Goal: Information Seeking & Learning: Learn about a topic

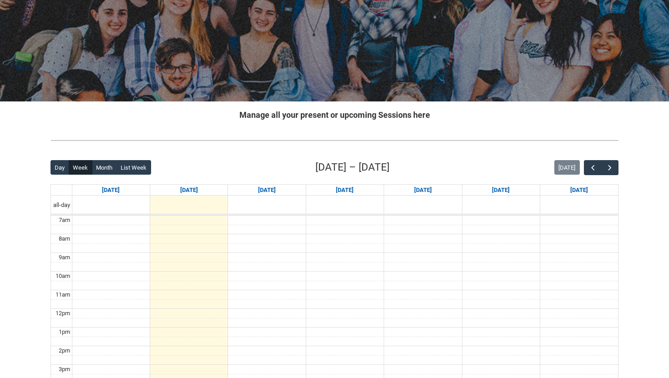
scroll to position [73, 0]
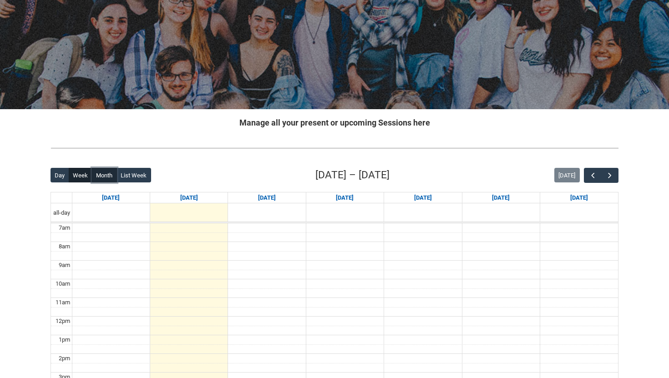
click at [103, 172] on button "Month" at bounding box center [104, 175] width 25 height 15
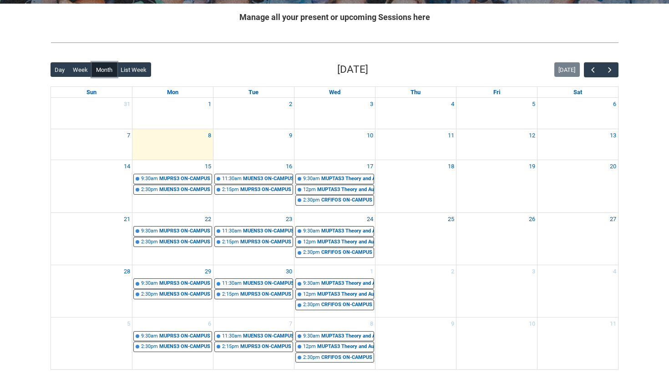
scroll to position [181, 0]
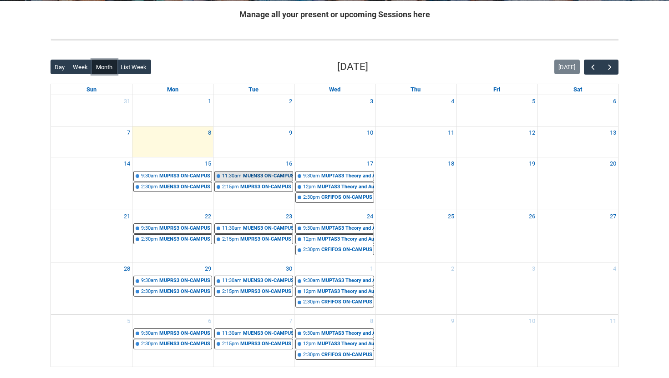
click at [239, 173] on div "11:30am" at bounding box center [232, 176] width 20 height 8
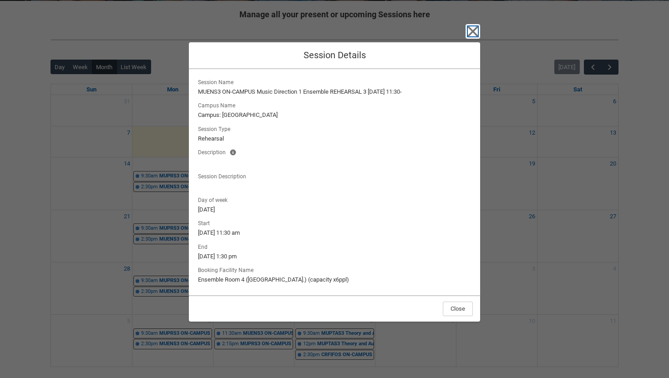
click at [475, 34] on icon "button" at bounding box center [473, 31] width 10 height 10
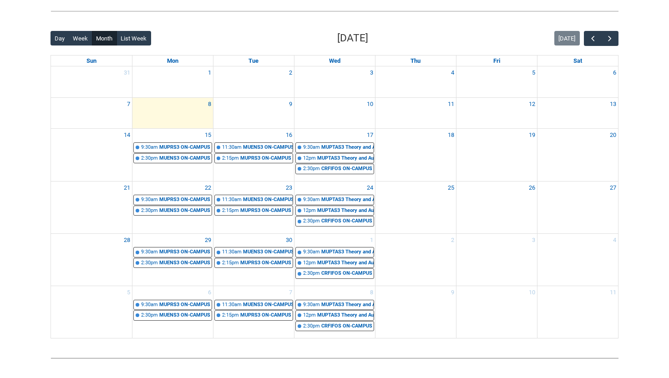
scroll to position [211, 0]
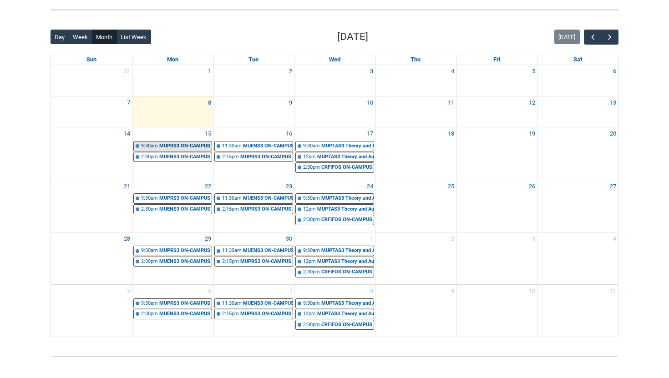
click at [185, 148] on div "MUPRS3 ON-CAMPUS Professional Practice 1 GUITAR TECH STAGE 3 MON 9:30 | Ensembl…" at bounding box center [185, 146] width 52 height 8
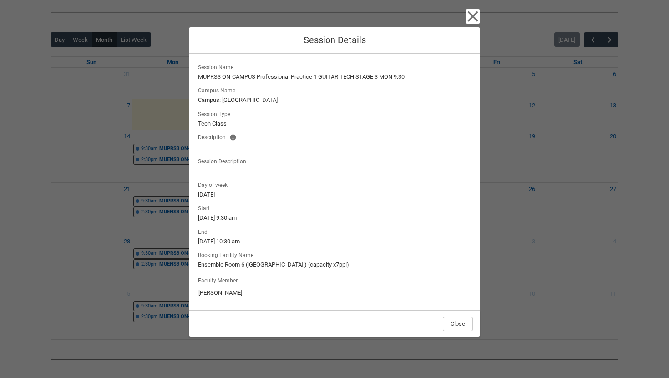
scroll to position [218, 0]
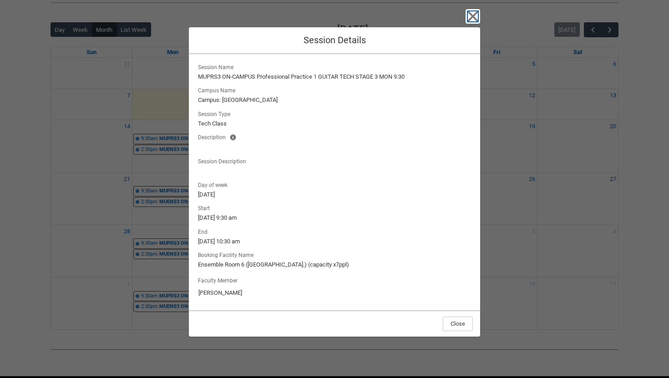
click at [471, 19] on icon "button" at bounding box center [472, 16] width 15 height 15
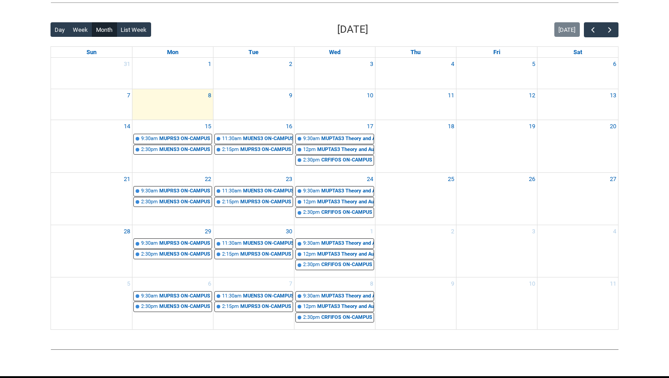
click at [152, 156] on div "15 9:30am MUPRS3 ON-CAMPUS Professional Practice 1 GUITAR TECH STAGE 3 MON 9:30…" at bounding box center [172, 146] width 81 height 52
click at [155, 150] on div "2:30pm" at bounding box center [149, 150] width 17 height 8
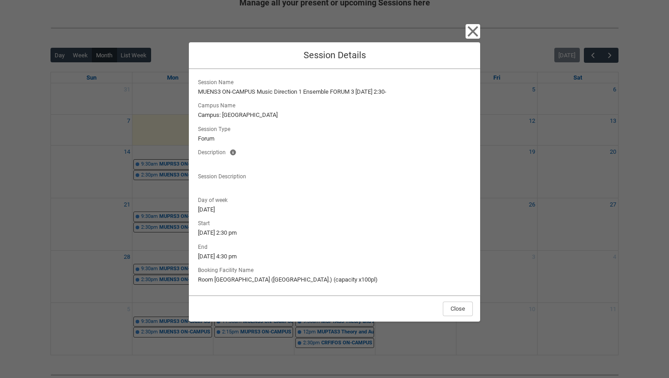
scroll to position [191, 0]
click at [471, 30] on icon "button" at bounding box center [473, 31] width 10 height 10
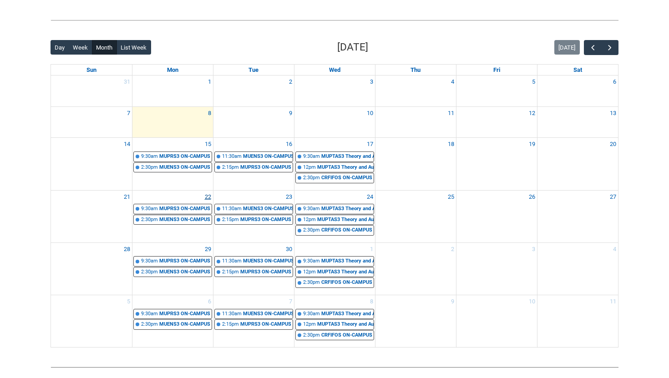
scroll to position [200, 0]
click at [340, 177] on div "CRFIFOS ON-CAMPUS Industry Foundations (Tutorial 2) | [GEOGRAPHIC_DATA] ([GEOGR…" at bounding box center [347, 179] width 52 height 8
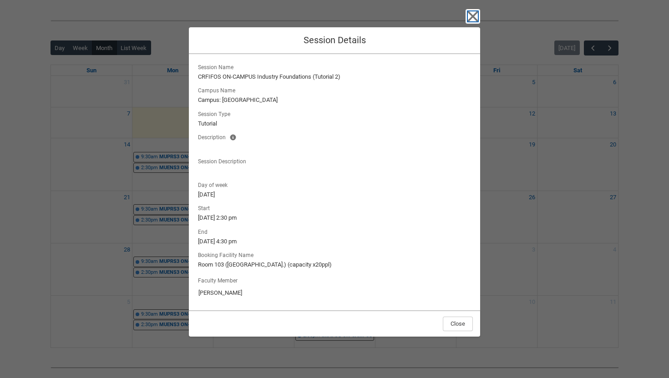
click at [474, 16] on icon "button" at bounding box center [472, 16] width 15 height 15
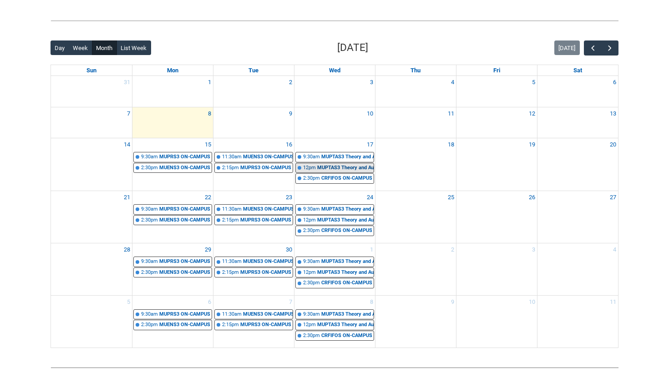
click at [331, 165] on div "MUPTAS3 Theory and Aural Studies 3 (Part 2) | Room [GEOGRAPHIC_DATA] ([GEOGRAPH…" at bounding box center [345, 168] width 56 height 8
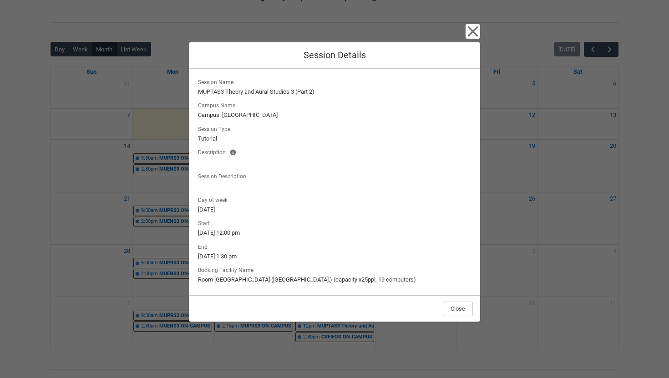
scroll to position [197, 0]
click at [469, 32] on icon "button" at bounding box center [472, 31] width 15 height 15
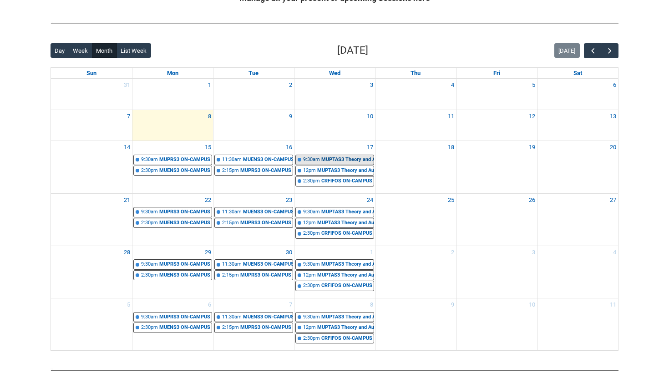
click at [330, 163] on div "MUPTAS3 Theory and Aural Studies 3 (Part 1) | [GEOGRAPHIC_DATA].) (capacity x20…" at bounding box center [347, 160] width 52 height 8
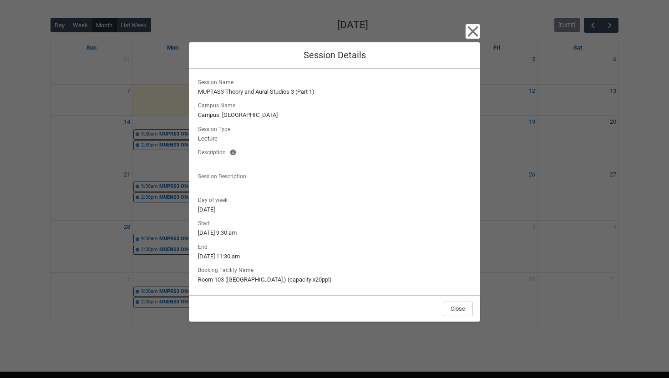
scroll to position [218, 0]
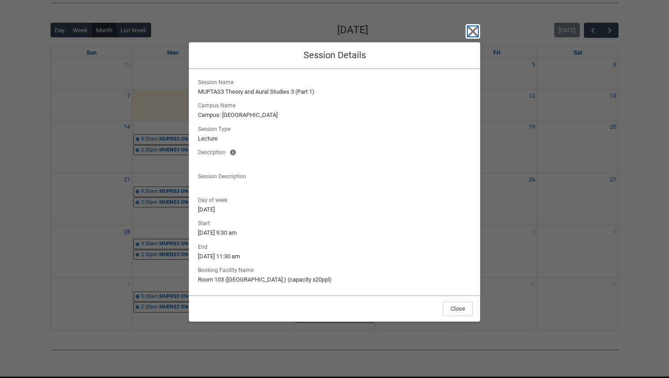
click at [477, 28] on icon "button" at bounding box center [472, 31] width 15 height 15
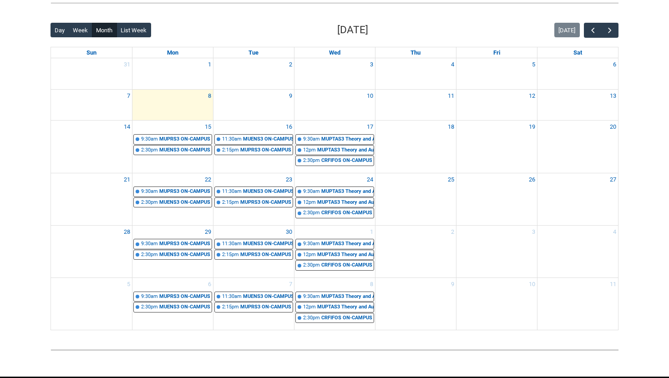
click at [422, 156] on div "18" at bounding box center [415, 147] width 81 height 52
click at [261, 101] on div "9" at bounding box center [253, 96] width 81 height 13
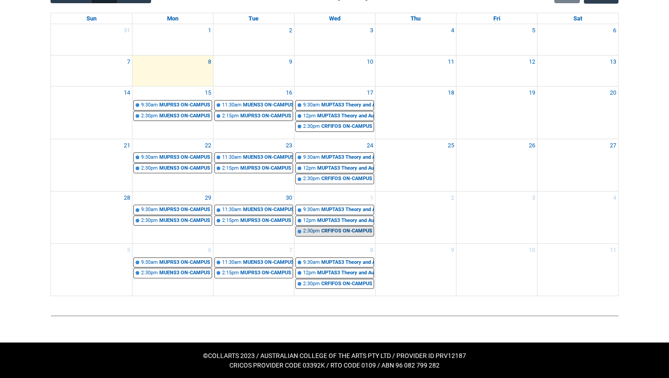
scroll to position [253, 0]
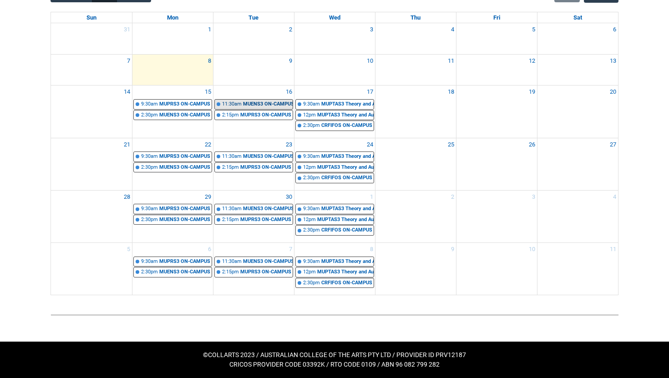
click at [265, 105] on div "MUENS3 ON-CAMPUS Music Direction 1 Ensemble REHEARSAL 3 [DATE] 11:30- | Ensembl…" at bounding box center [268, 105] width 50 height 8
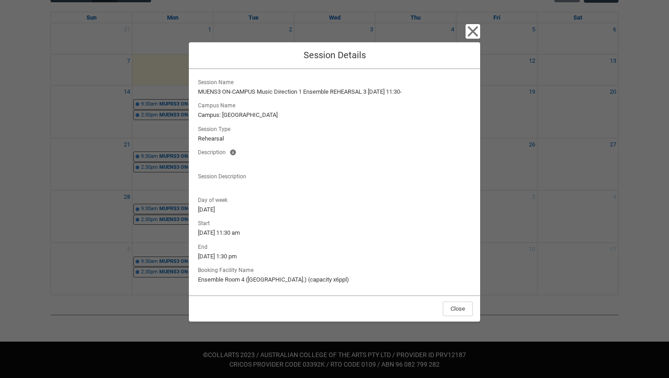
click at [462, 37] on div "Close Session Details Session Name MUENS3 ON-CAMPUS Music Direction 1 Ensemble …" at bounding box center [334, 189] width 291 height 378
click at [467, 36] on icon "button" at bounding box center [472, 31] width 15 height 15
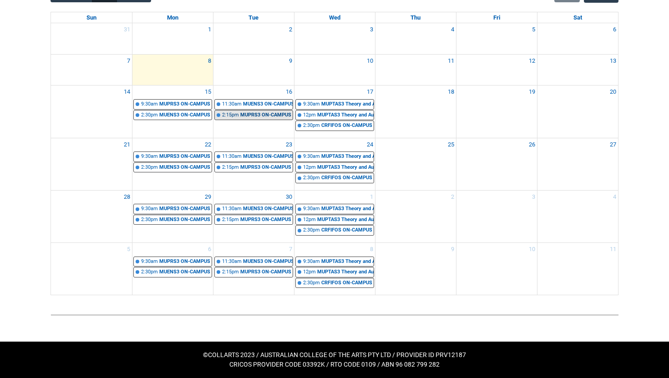
click at [230, 113] on div "2:15pm" at bounding box center [230, 115] width 17 height 8
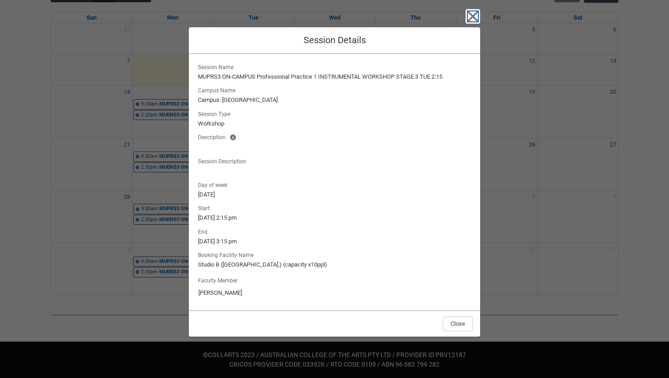
click at [470, 23] on icon "button" at bounding box center [472, 16] width 15 height 15
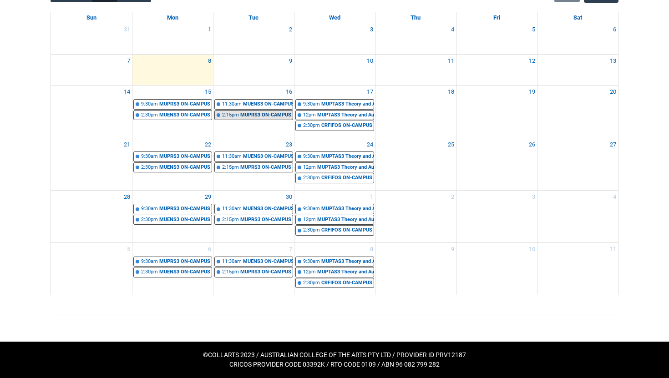
click at [252, 113] on div "MUPRS3 ON-CAMPUS Professional Practice 1 INSTRUMENTAL WORKSHOP STAGE 3 TUE 2:15…" at bounding box center [266, 115] width 52 height 8
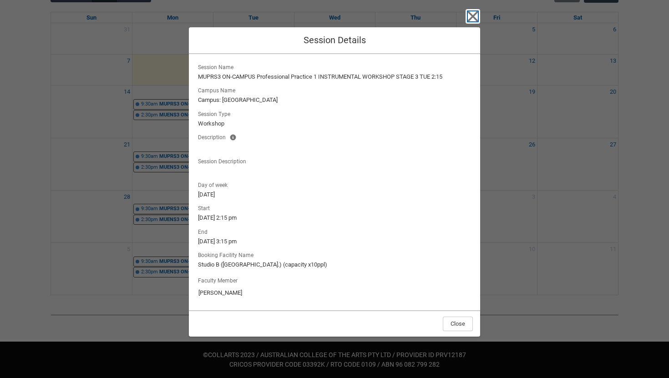
click at [468, 19] on icon "button" at bounding box center [473, 16] width 10 height 10
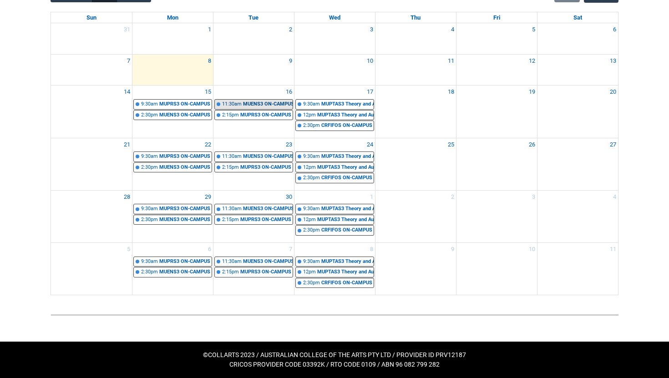
click at [268, 104] on div "MUENS3 ON-CAMPUS Music Direction 1 Ensemble REHEARSAL 3 [DATE] 11:30- | Ensembl…" at bounding box center [268, 105] width 50 height 8
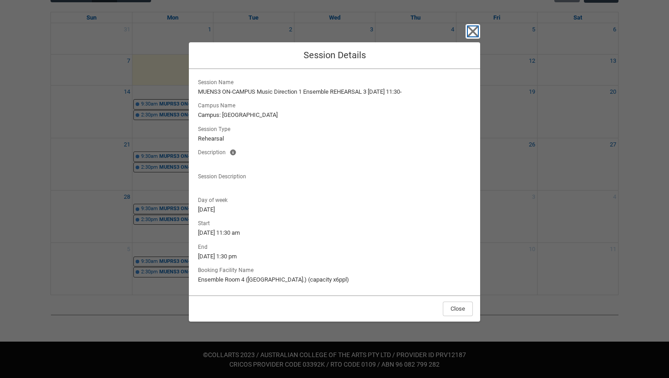
click at [471, 28] on icon "button" at bounding box center [472, 31] width 15 height 15
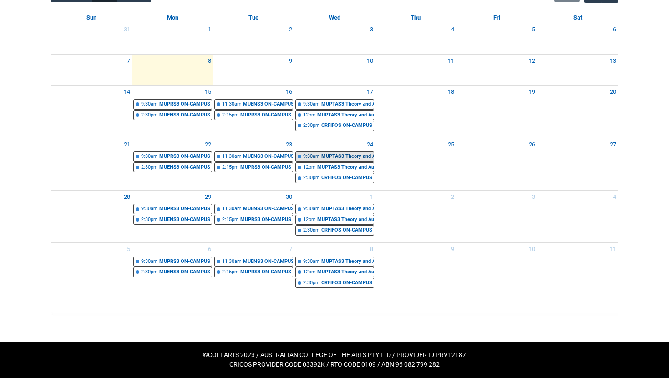
click at [314, 154] on div "9:30am" at bounding box center [311, 157] width 17 height 8
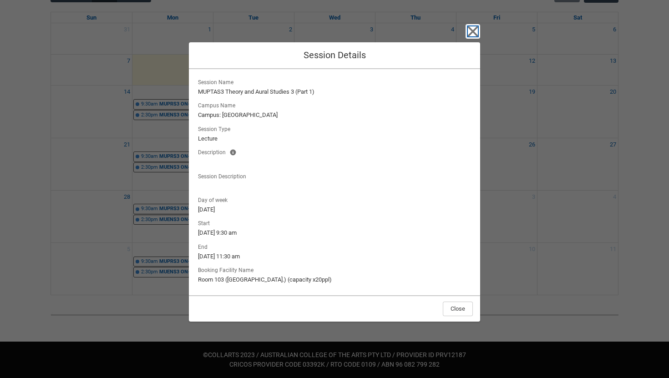
click at [477, 35] on icon "button" at bounding box center [472, 31] width 15 height 15
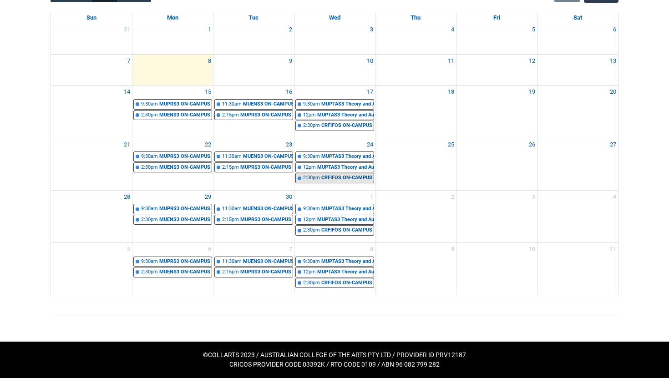
click at [313, 182] on link "2:30pm CRFIFOS ON-CAMPUS Industry Foundations (Tutorial 2) | [GEOGRAPHIC_DATA] …" at bounding box center [334, 178] width 79 height 10
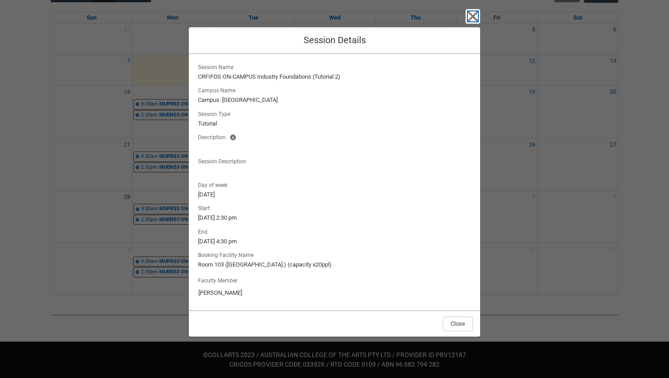
click at [473, 19] on icon "button" at bounding box center [472, 16] width 15 height 15
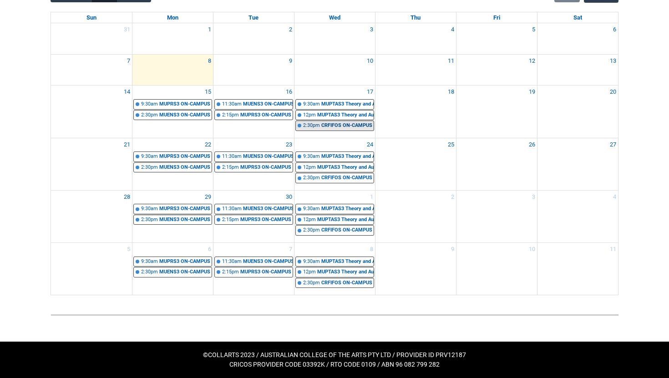
click at [318, 125] on div "2:30pm" at bounding box center [311, 126] width 17 height 8
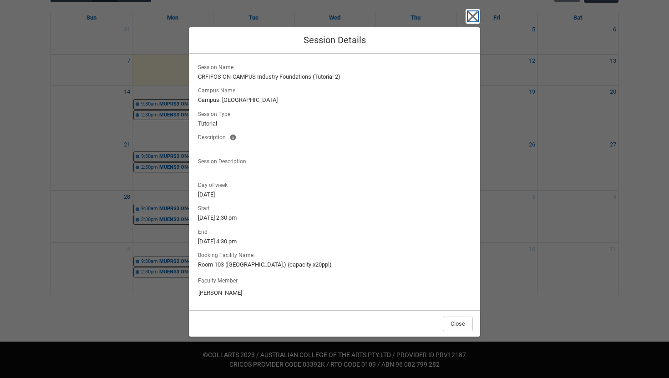
click at [470, 20] on icon "button" at bounding box center [472, 16] width 15 height 15
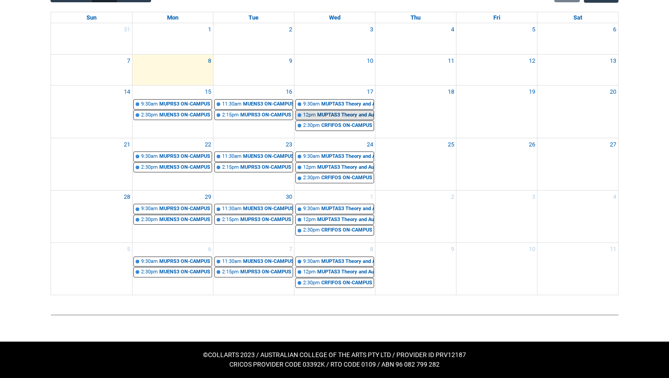
click at [337, 112] on div "MUPTAS3 Theory and Aural Studies 3 (Part 2) | Room [GEOGRAPHIC_DATA] ([GEOGRAPH…" at bounding box center [345, 115] width 56 height 8
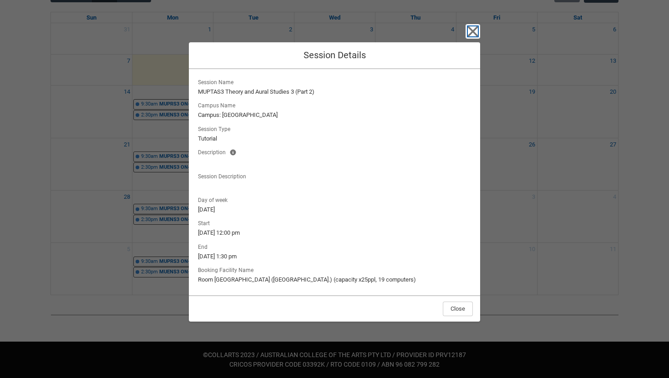
click at [468, 33] on icon "button" at bounding box center [472, 31] width 15 height 15
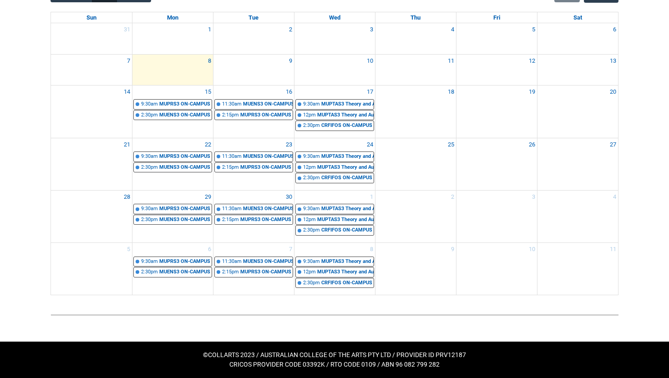
click at [332, 98] on div "17" at bounding box center [334, 92] width 81 height 13
click at [332, 99] on link "9:30am MUPTAS3 Theory and Aural Studies 3 (Part 1) | Room 103 ([GEOGRAPHIC_DATA…" at bounding box center [334, 104] width 79 height 10
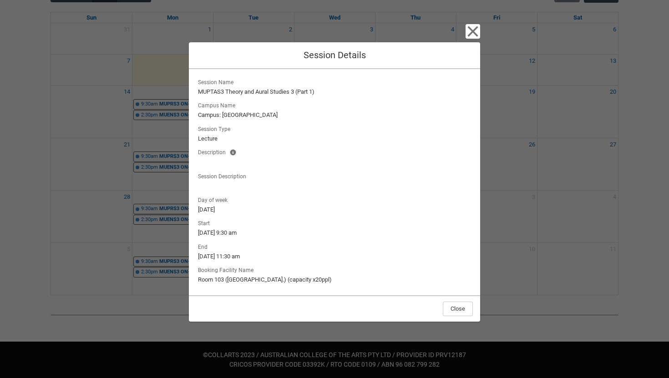
drag, startPoint x: 457, startPoint y: 42, endPoint x: 464, endPoint y: 40, distance: 7.2
click at [460, 41] on div "Close Session Details Session Name MUPTAS3 Theory and Aural Studies 3 (Part 1) …" at bounding box center [334, 189] width 291 height 378
click at [464, 40] on div "Close Session Details Session Name MUPTAS3 Theory and Aural Studies 3 (Part 1) …" at bounding box center [334, 189] width 291 height 378
click at [464, 37] on div "Close Session Details Session Name MUPTAS3 Theory and Aural Studies 3 (Part 1) …" at bounding box center [334, 189] width 291 height 378
click at [472, 35] on icon "button" at bounding box center [472, 31] width 15 height 15
